Goal: Task Accomplishment & Management: Manage account settings

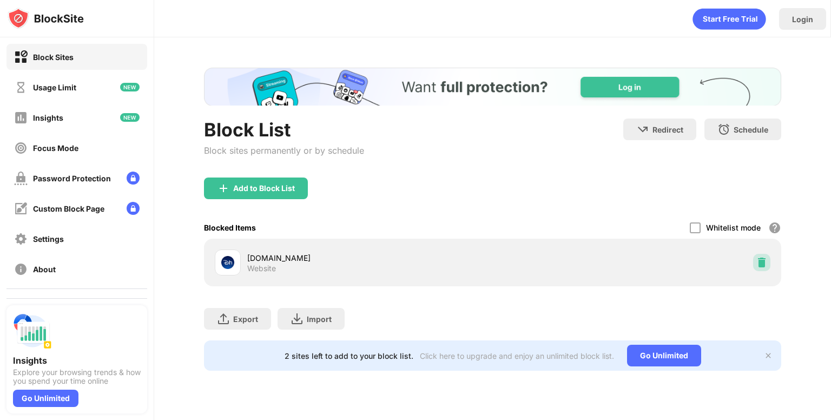
click at [755, 266] on div at bounding box center [761, 262] width 17 height 17
